Goal: Check status: Check status

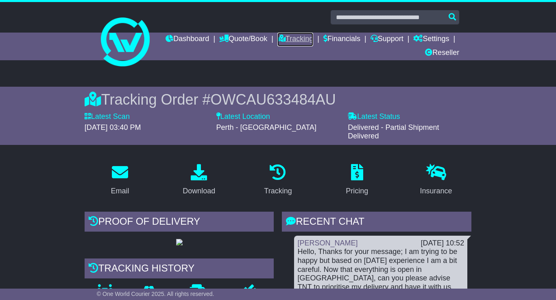
click at [313, 37] on link "Tracking" at bounding box center [295, 40] width 36 height 14
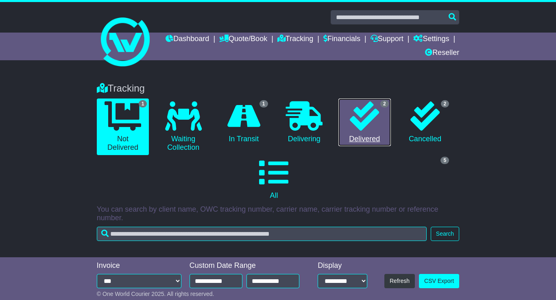
click at [380, 122] on link "2 Delivered" at bounding box center [364, 122] width 52 height 48
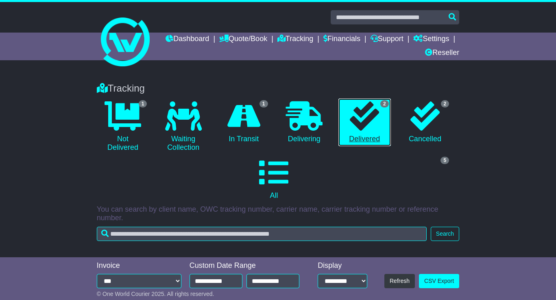
click at [382, 121] on link "2 Delivered" at bounding box center [364, 122] width 52 height 48
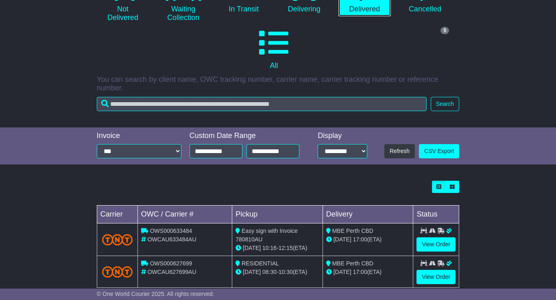
scroll to position [146, 0]
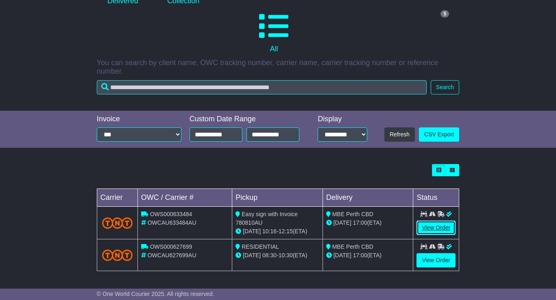
click at [447, 225] on link "View Order" at bounding box center [436, 227] width 39 height 14
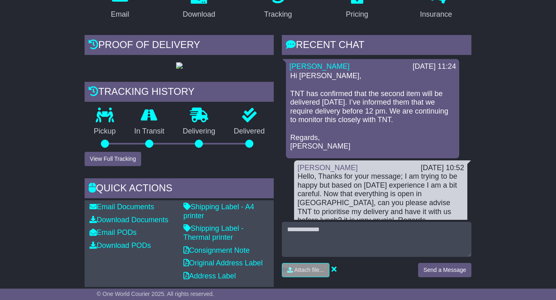
scroll to position [244, 0]
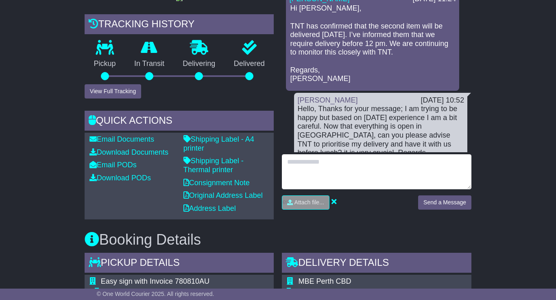
click at [321, 163] on textarea at bounding box center [377, 171] width 190 height 35
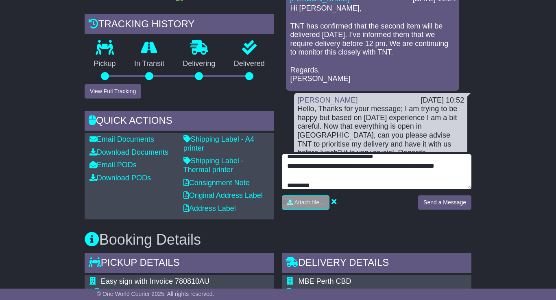
scroll to position [15, 0]
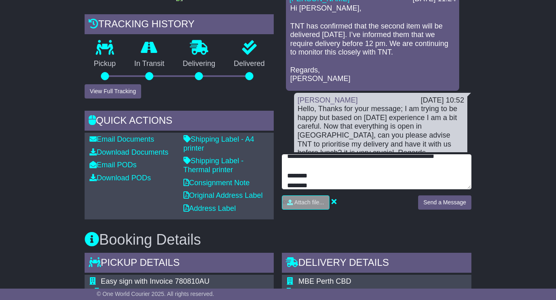
type textarea "**********"
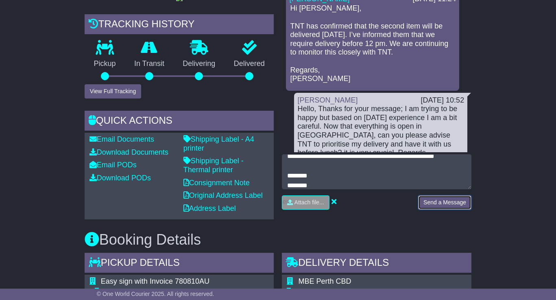
click at [443, 209] on button "Send a Message" at bounding box center [444, 202] width 53 height 14
